Goal: Information Seeking & Learning: Find specific fact

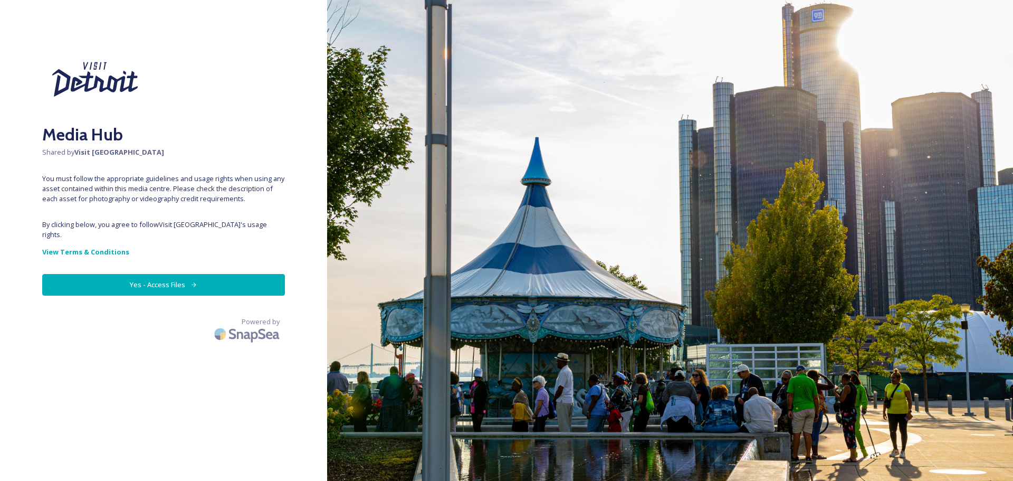
click at [160, 274] on button "Yes - Access Files" at bounding box center [163, 285] width 243 height 22
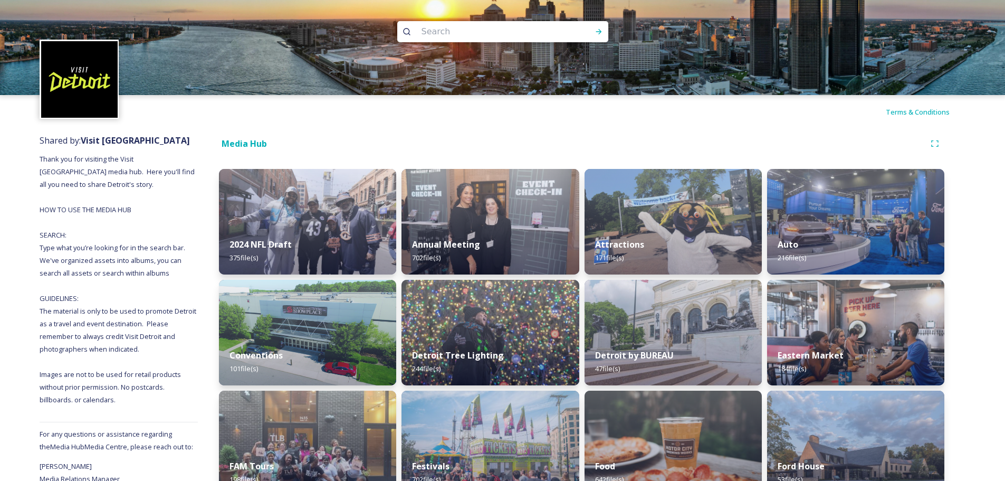
click at [443, 30] on input at bounding box center [488, 31] width 145 height 23
type input "movement"
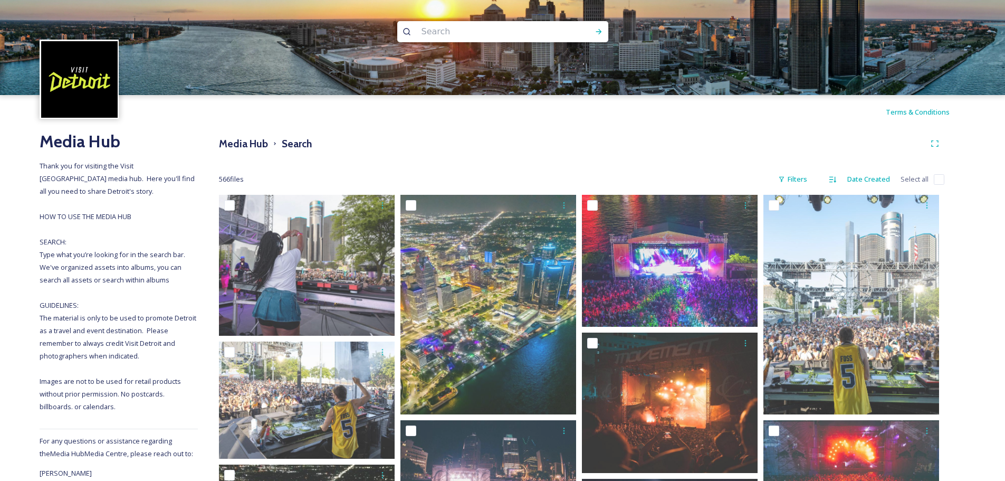
click at [484, 28] on input at bounding box center [488, 31] width 145 height 23
type input "shinola"
click at [603, 34] on div "Run Search" at bounding box center [598, 31] width 19 height 19
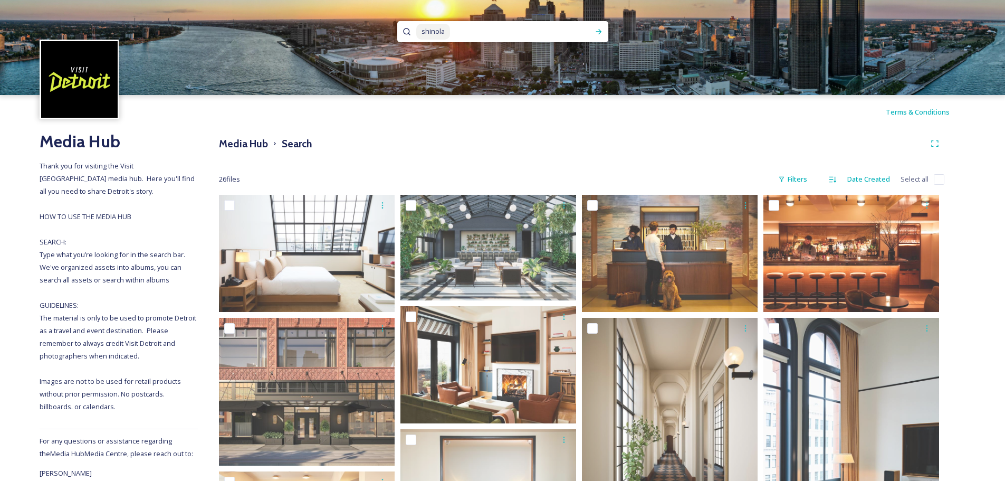
drag, startPoint x: 490, startPoint y: 31, endPoint x: 419, endPoint y: 31, distance: 71.2
click at [419, 31] on div "shinola" at bounding box center [497, 31] width 162 height 21
type input "s"
click at [237, 145] on h3 "Media Hub" at bounding box center [243, 143] width 49 height 15
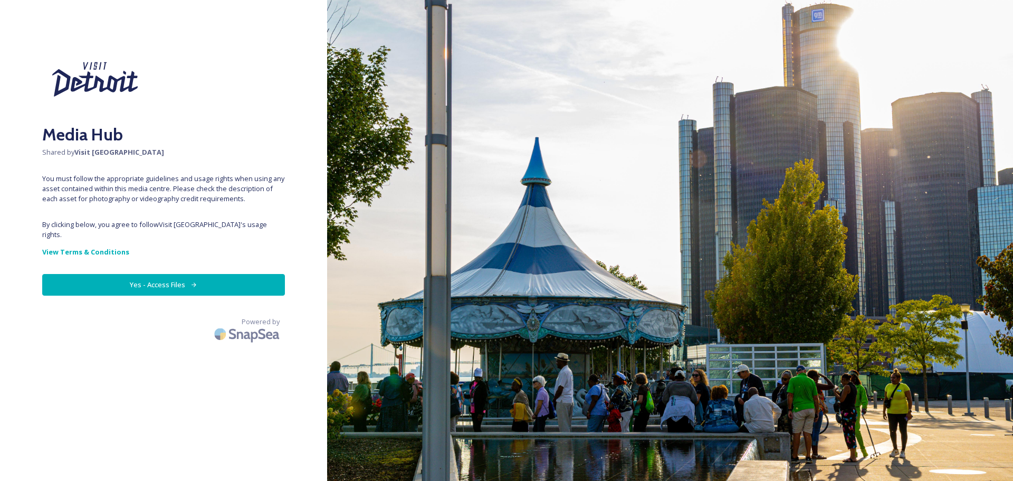
click at [176, 279] on button "Yes - Access Files" at bounding box center [163, 285] width 243 height 22
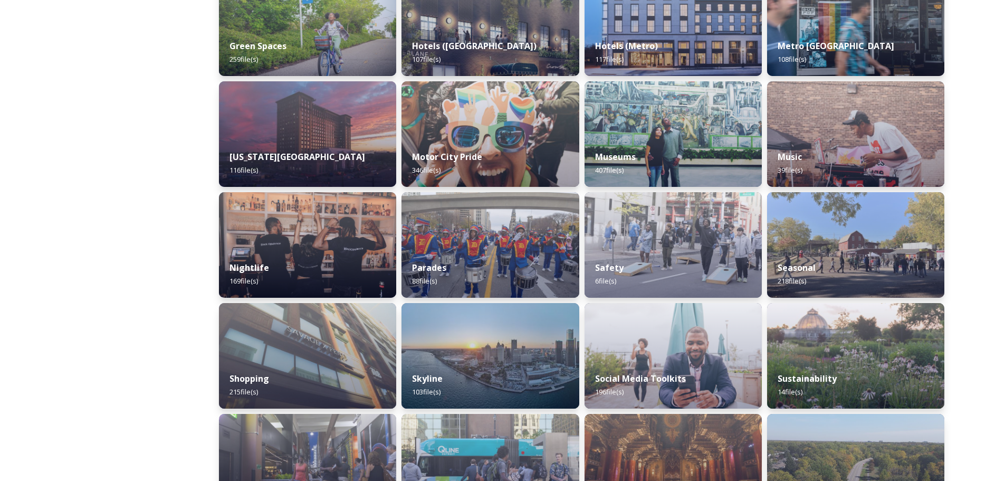
scroll to position [580, 0]
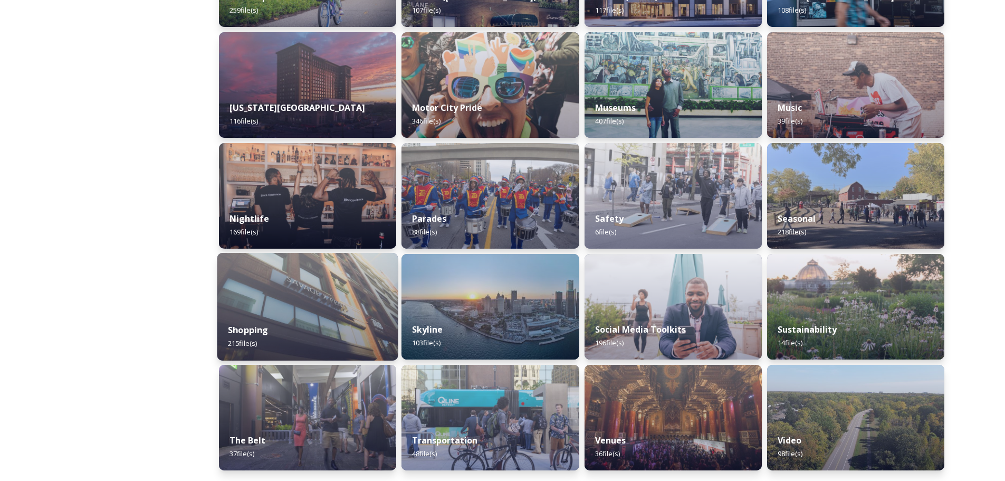
click at [313, 309] on img at bounding box center [307, 307] width 181 height 108
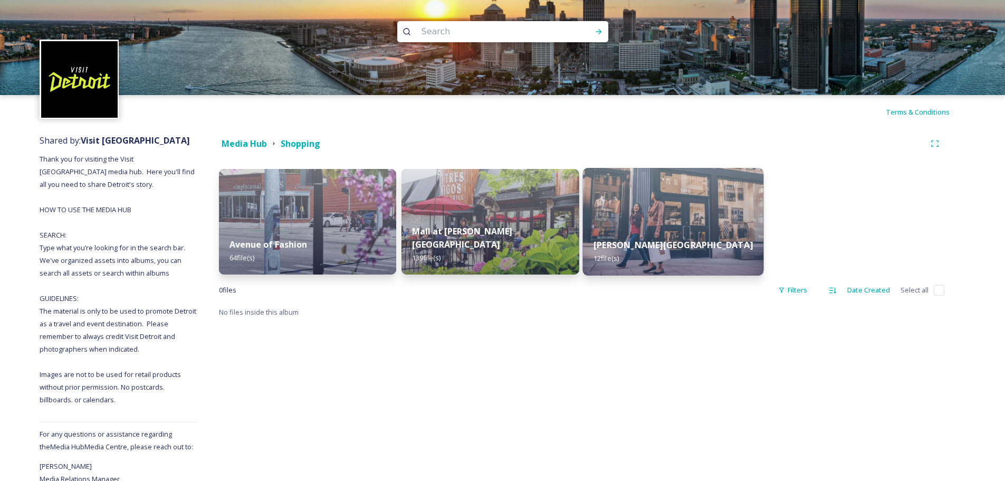
click at [703, 217] on img at bounding box center [672, 222] width 181 height 108
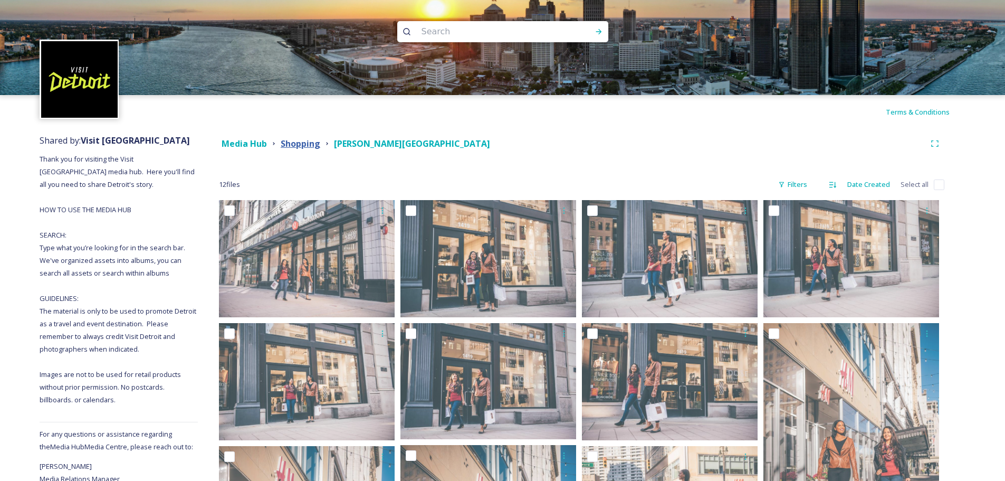
click at [302, 142] on strong "Shopping" at bounding box center [301, 144] width 40 height 12
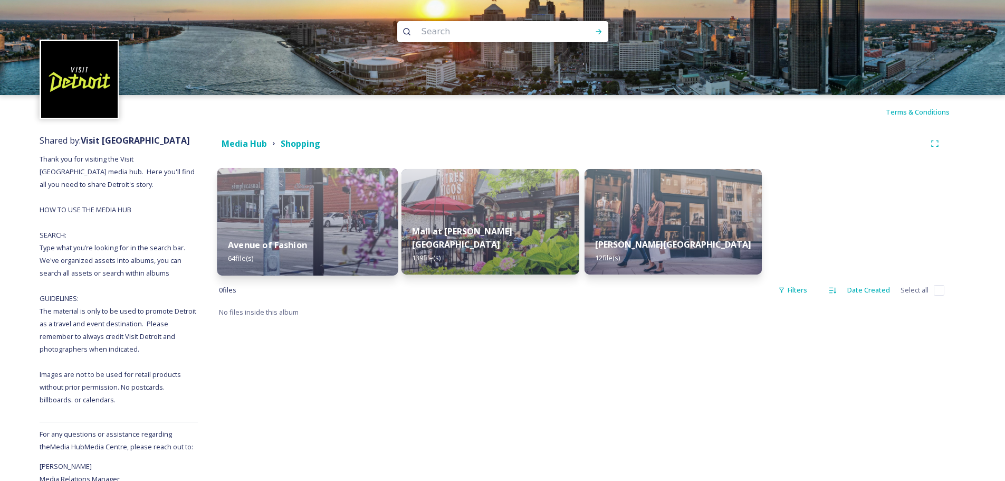
click at [284, 232] on div "Avenue of Fashion 64 file(s)" at bounding box center [307, 251] width 181 height 48
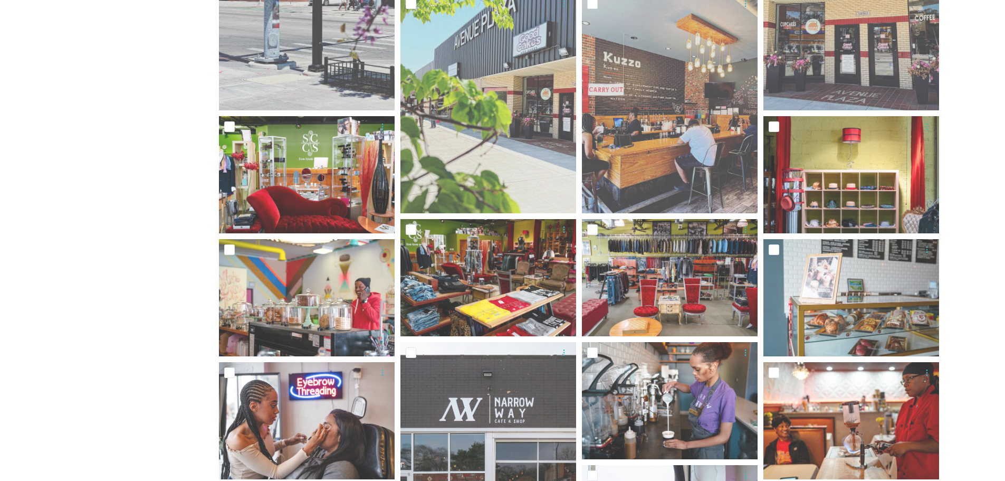
scroll to position [580, 0]
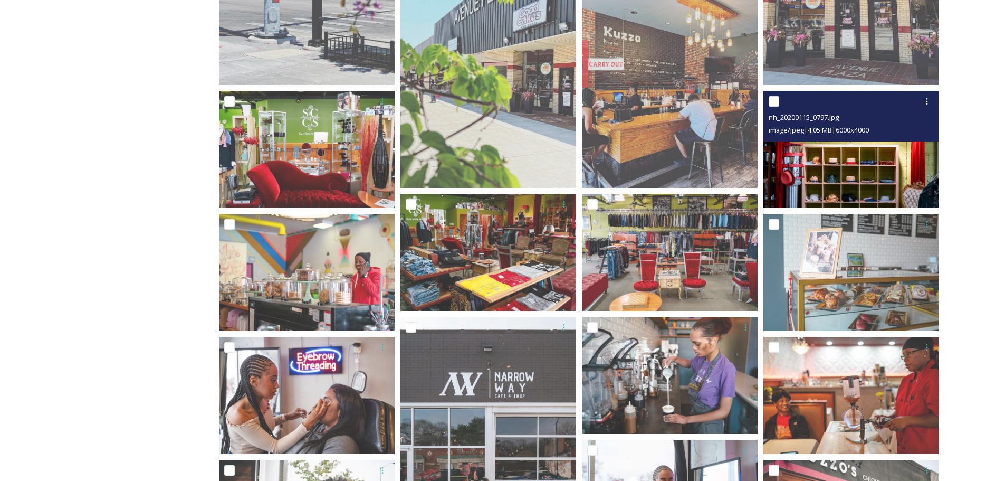
click at [869, 187] on img at bounding box center [851, 149] width 176 height 117
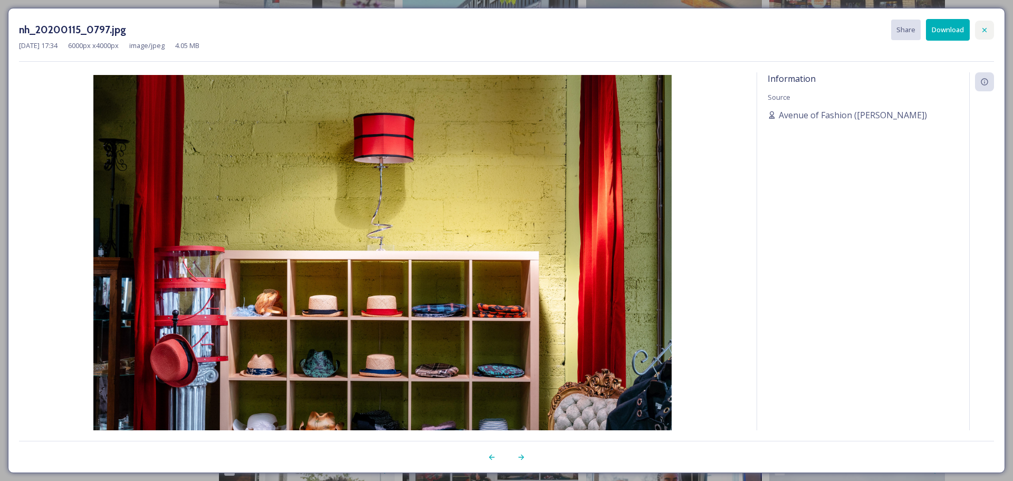
click at [983, 27] on icon at bounding box center [984, 30] width 8 height 8
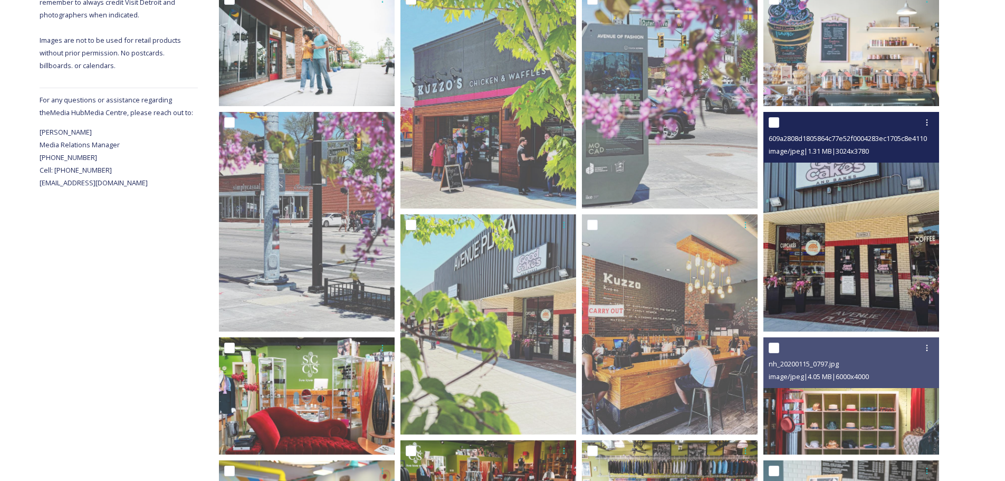
scroll to position [0, 0]
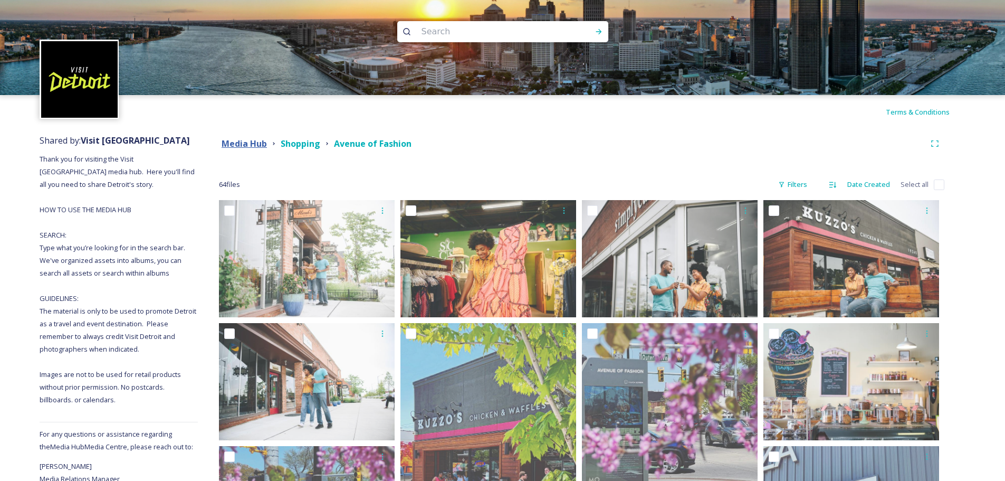
click at [257, 145] on strong "Media Hub" at bounding box center [244, 144] width 45 height 12
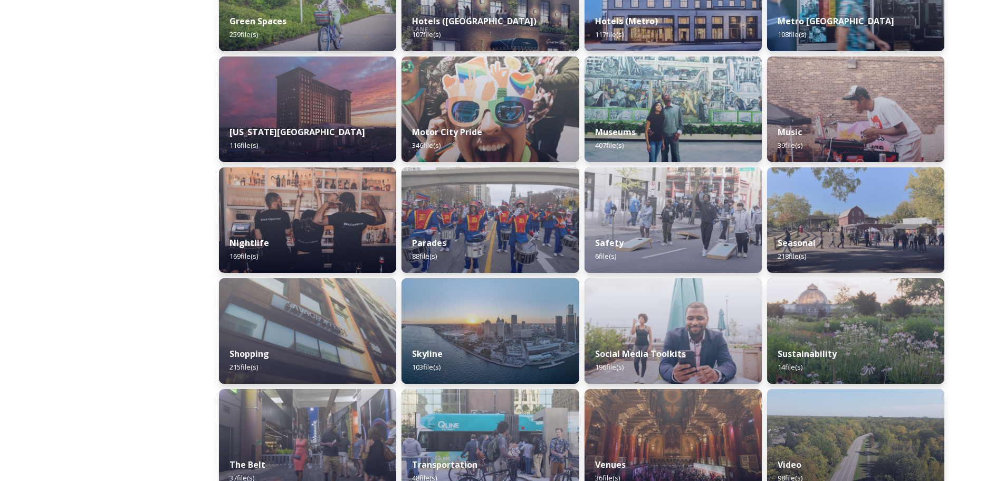
scroll to position [580, 0]
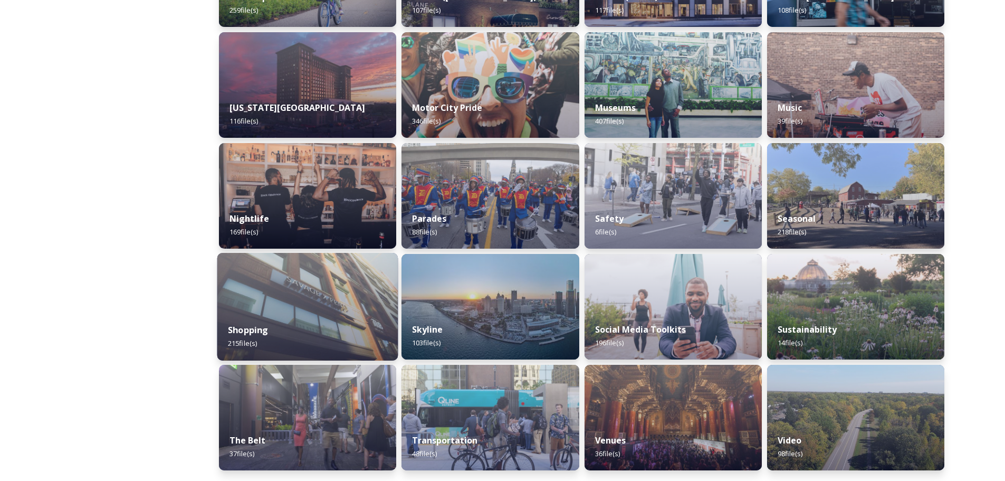
click at [282, 306] on img at bounding box center [307, 307] width 181 height 108
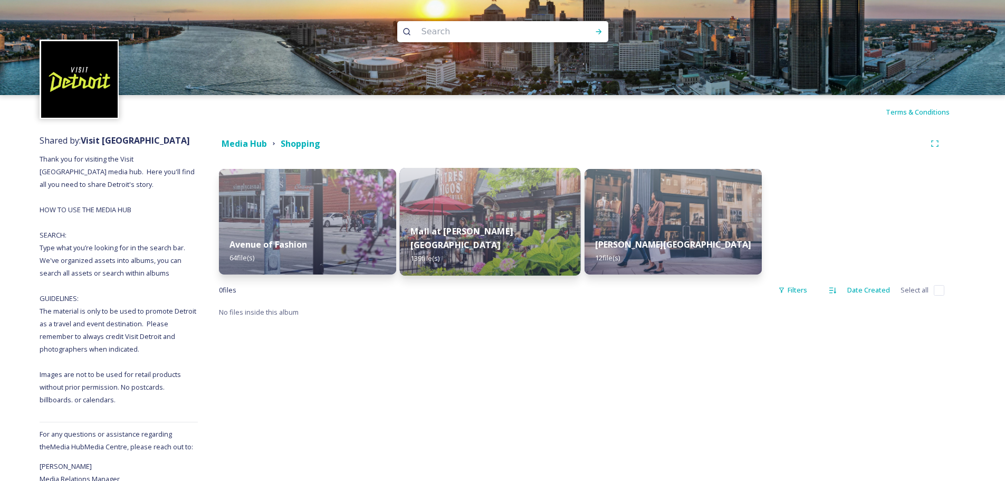
click at [453, 224] on img at bounding box center [490, 222] width 181 height 108
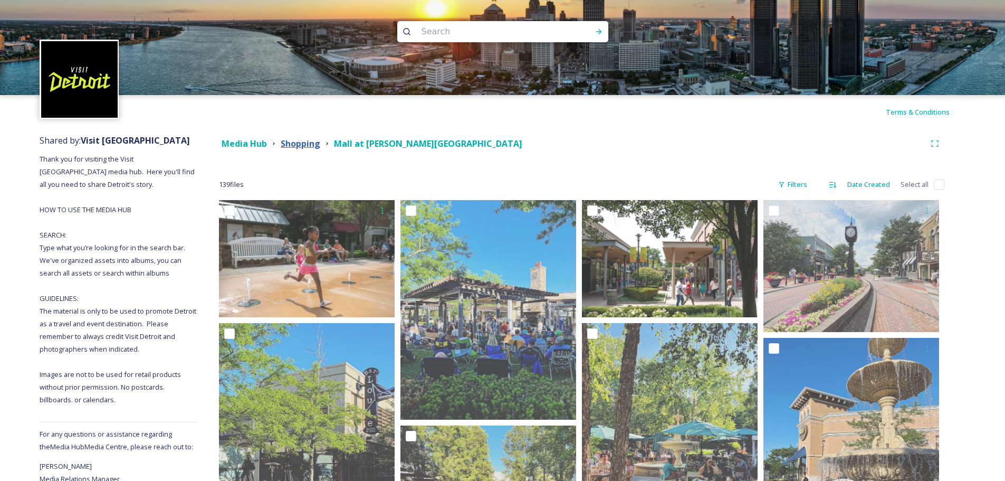
click at [317, 146] on strong "Shopping" at bounding box center [301, 144] width 40 height 12
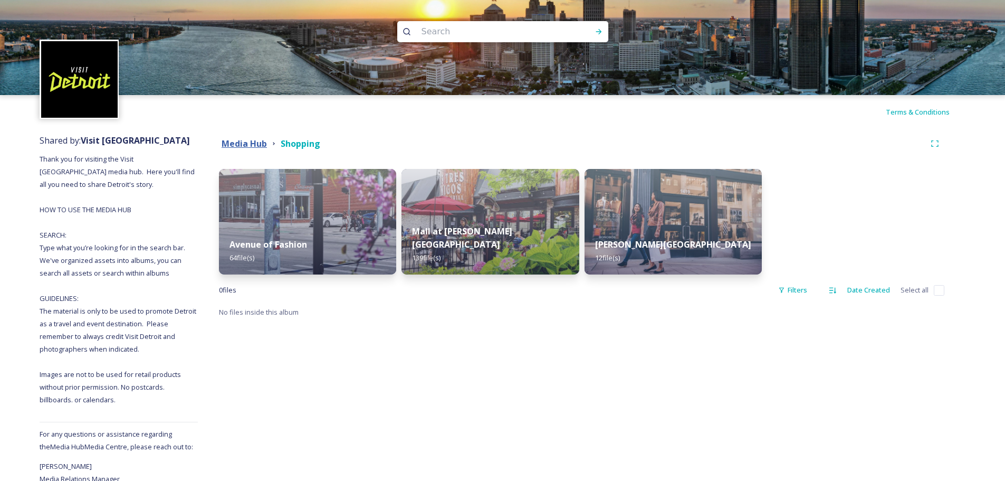
click at [252, 143] on strong "Media Hub" at bounding box center [244, 144] width 45 height 12
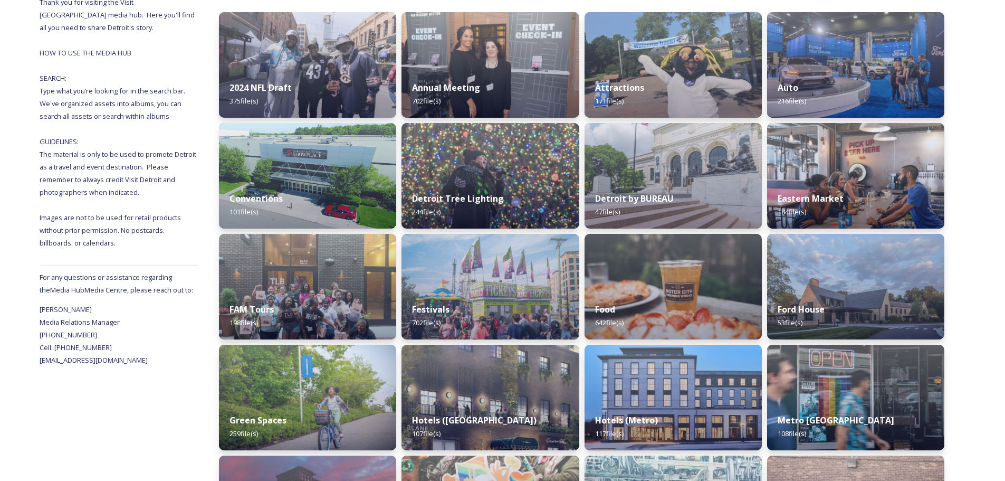
scroll to position [158, 0]
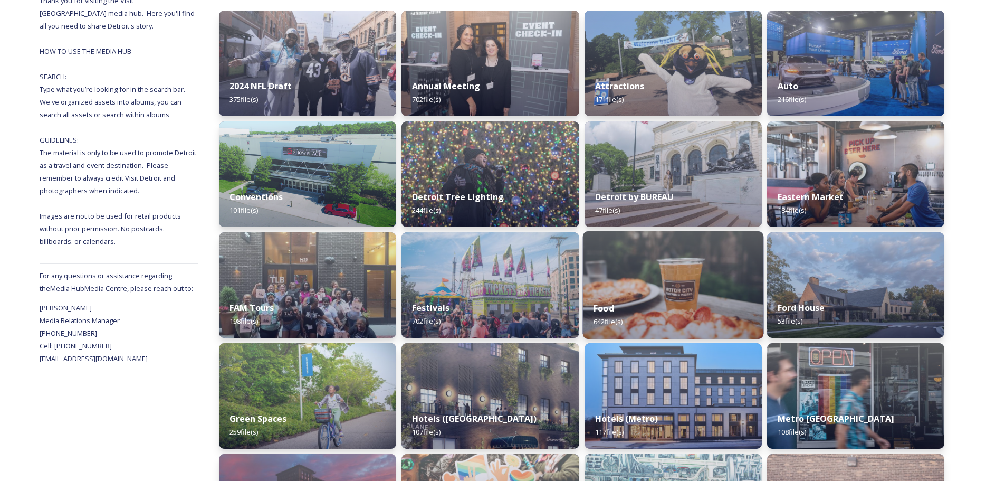
click at [614, 312] on strong "Food" at bounding box center [603, 308] width 21 height 12
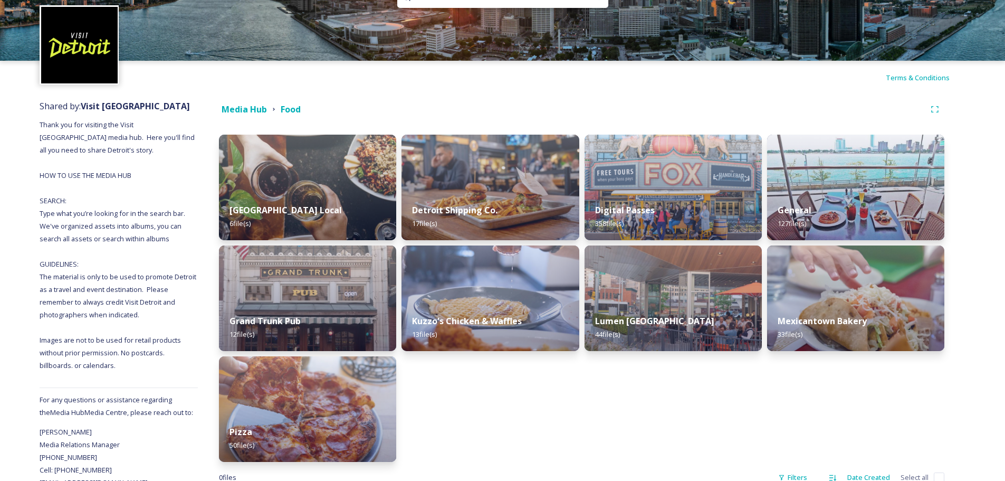
scroll to position [53, 0]
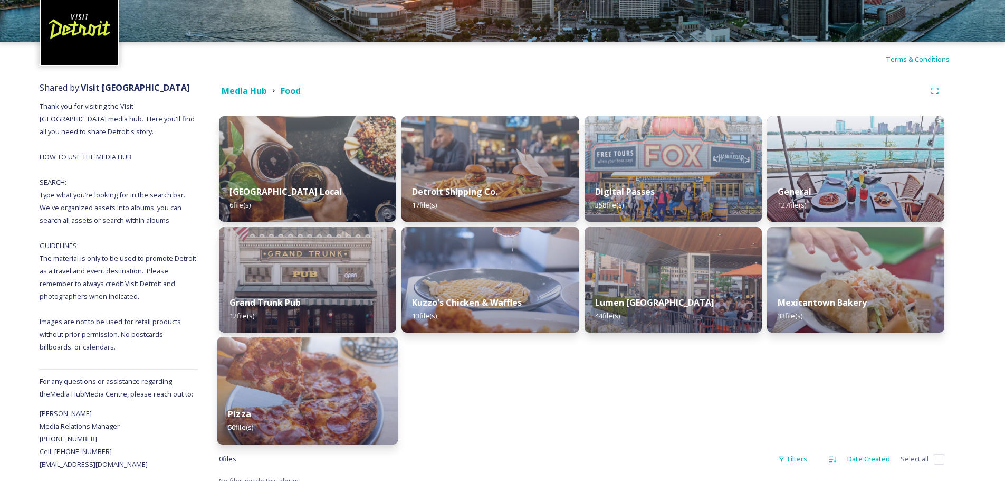
click at [358, 403] on div "Pizza 50 file(s)" at bounding box center [307, 420] width 181 height 48
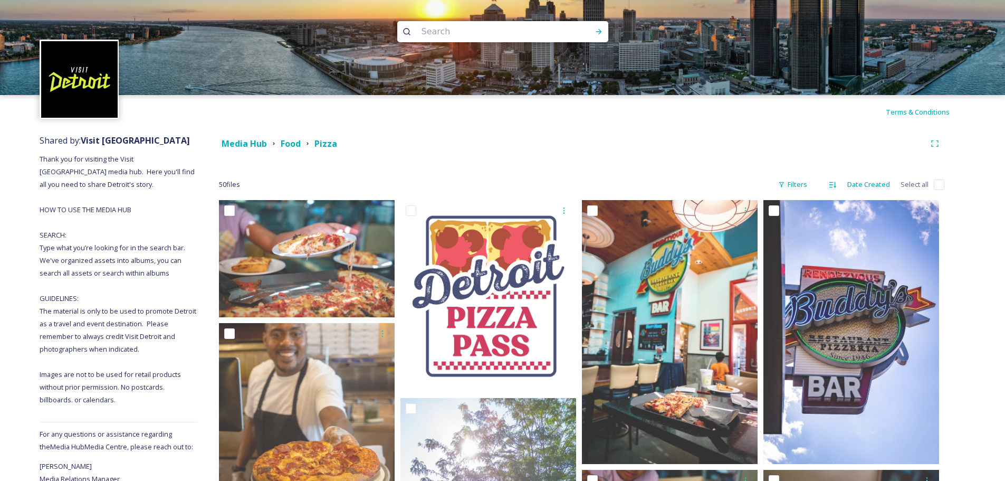
click at [427, 31] on input at bounding box center [488, 31] width 145 height 23
type input "pewabic"
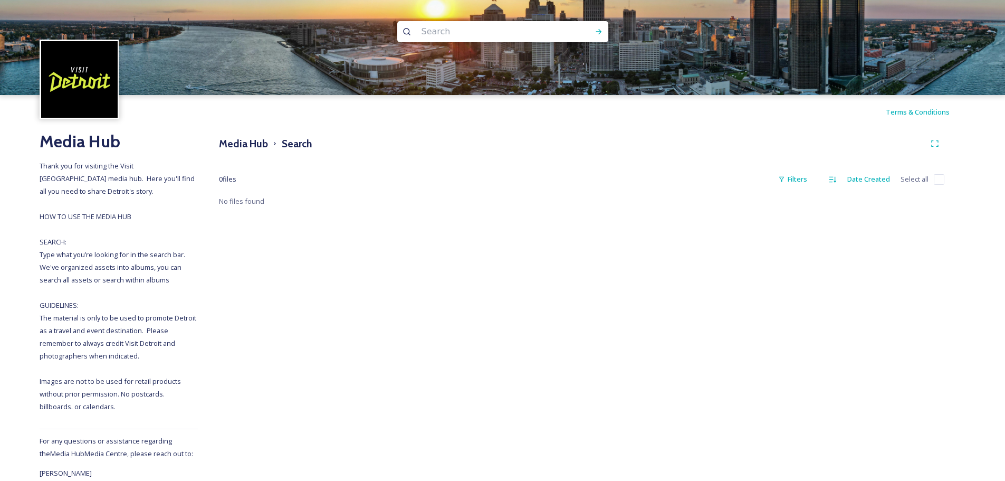
click at [438, 31] on input at bounding box center [488, 31] width 145 height 23
type input "carhartt"
drag, startPoint x: 433, startPoint y: 29, endPoint x: 411, endPoint y: 29, distance: 21.6
click at [411, 29] on div "carhartt" at bounding box center [502, 31] width 211 height 21
type input "c"
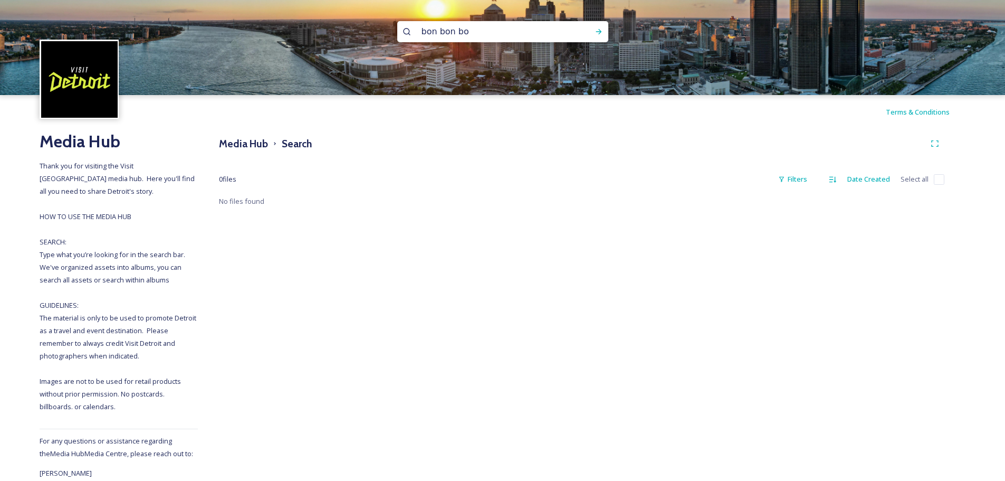
type input "bon bon bon"
drag, startPoint x: 476, startPoint y: 32, endPoint x: 392, endPoint y: 25, distance: 84.1
click at [392, 25] on div "bon bon bon" at bounding box center [502, 47] width 1005 height 95
type input "b"
type input "[PERSON_NAME]"
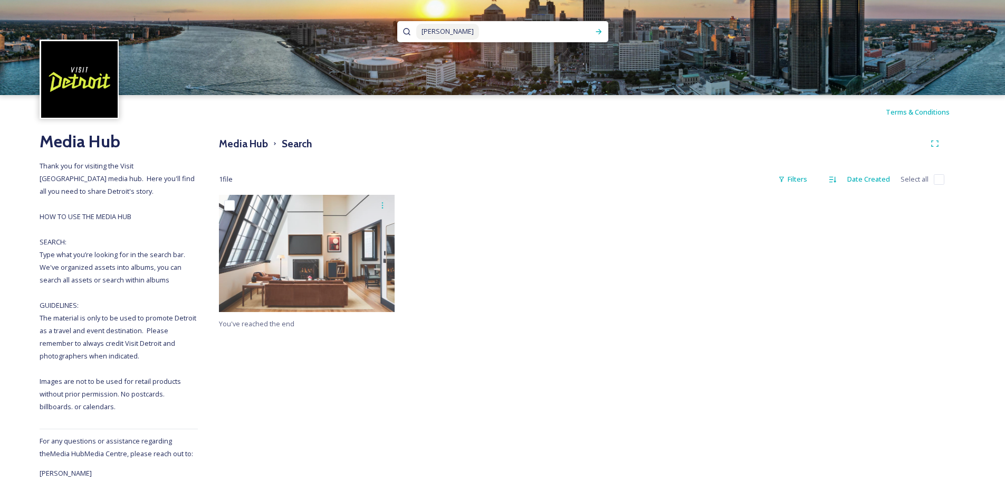
click at [480, 34] on input at bounding box center [534, 31] width 109 height 23
type input "c"
type input "rebel"
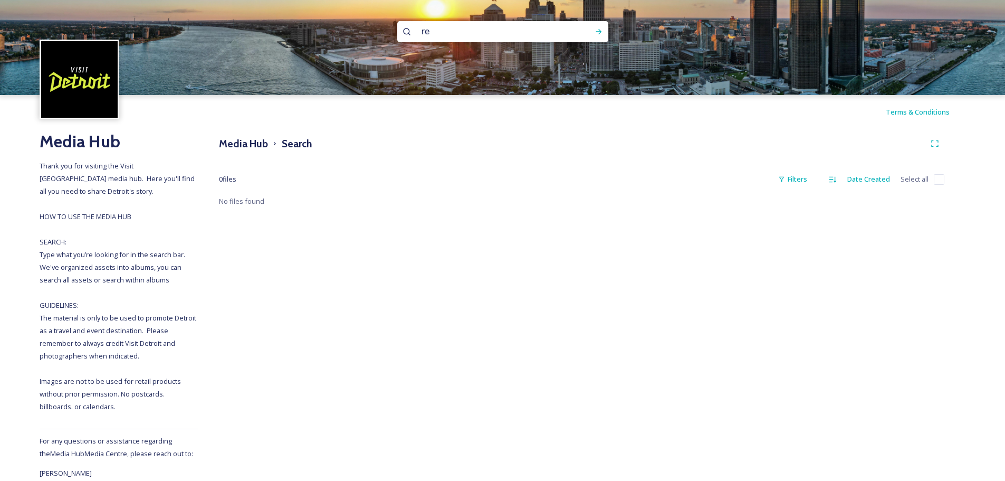
type input "r"
type input "[GEOGRAPHIC_DATA]"
click at [596, 28] on icon at bounding box center [599, 31] width 8 height 8
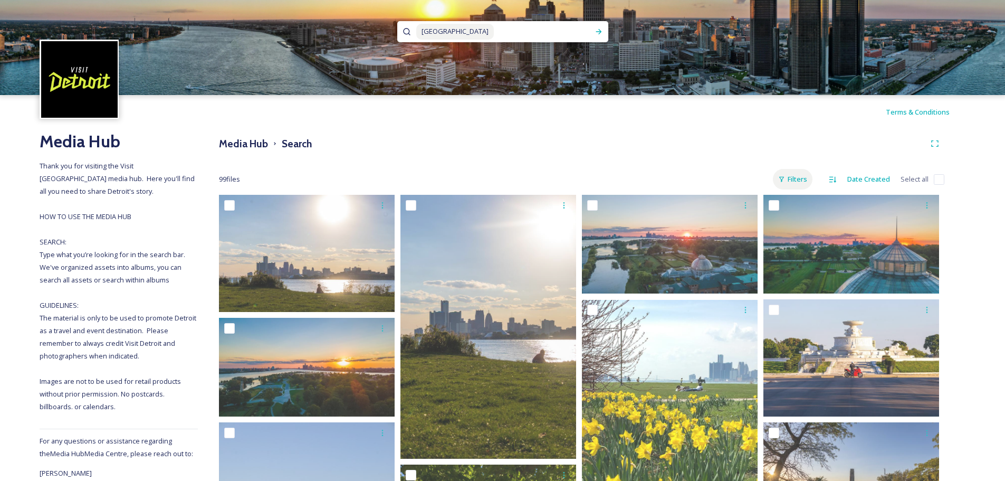
click at [794, 180] on div "Filters" at bounding box center [793, 179] width 40 height 21
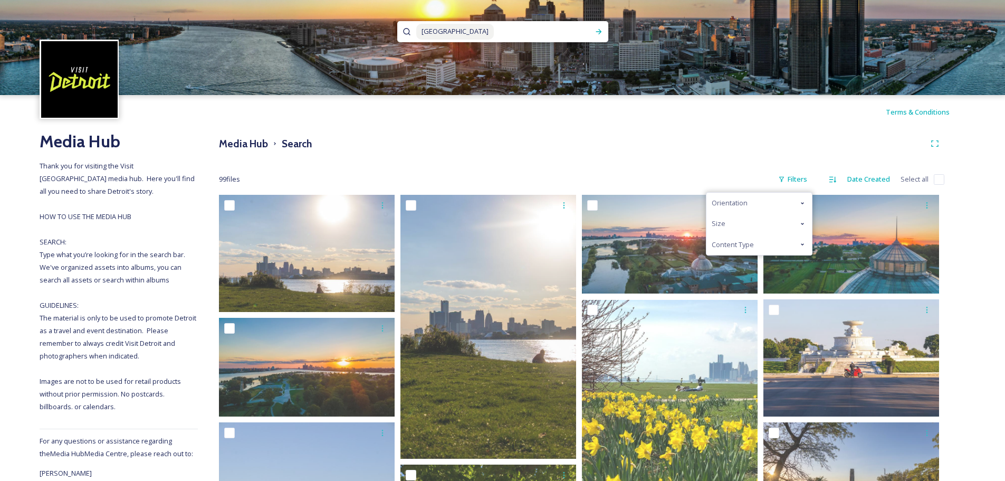
click at [799, 242] on icon at bounding box center [802, 244] width 8 height 8
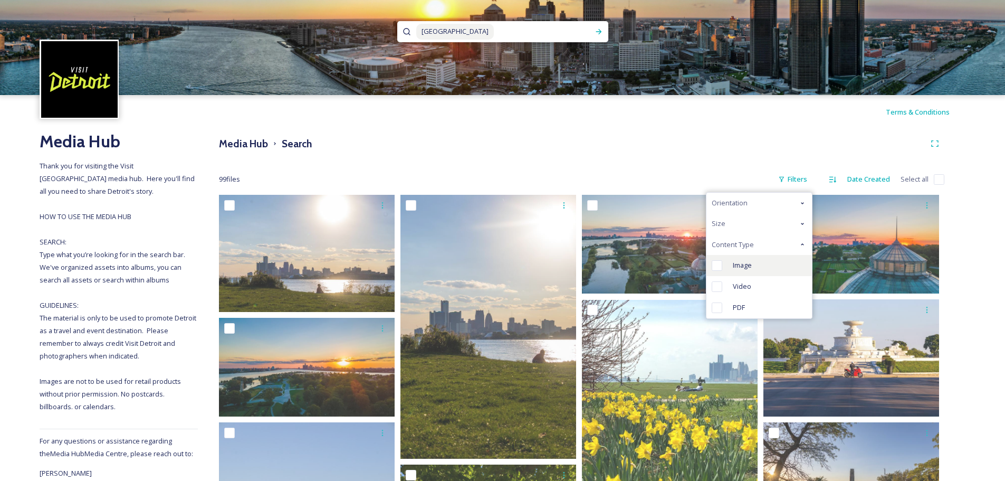
click at [735, 265] on span "Image" at bounding box center [742, 265] width 19 height 10
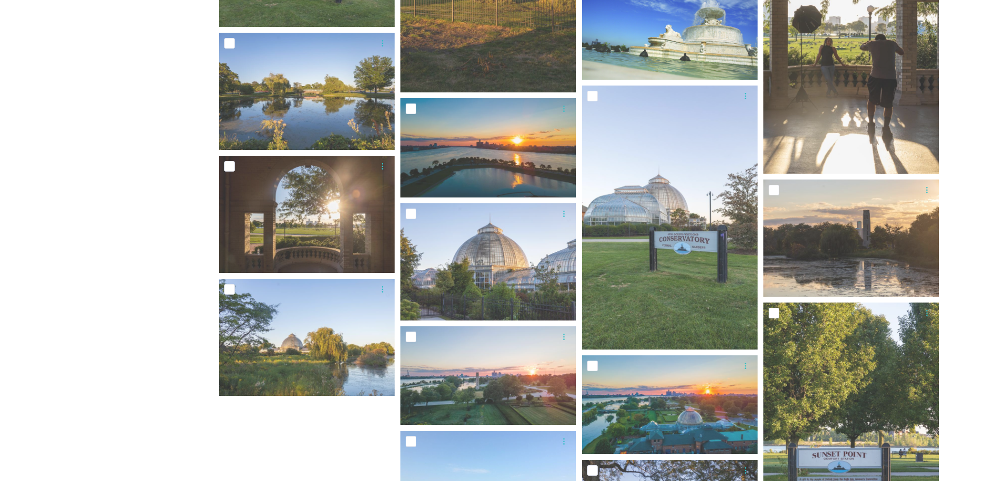
scroll to position [1473, 0]
